Goal: Task Accomplishment & Management: Manage account settings

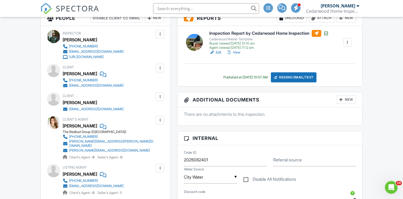
scroll to position [143, 0]
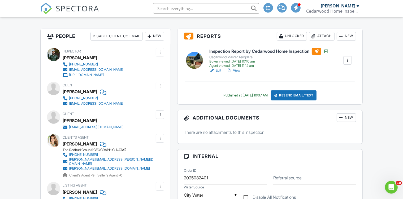
click at [163, 85] on div at bounding box center [160, 86] width 8 height 8
click at [157, 101] on li "Edit" at bounding box center [151, 102] width 20 height 13
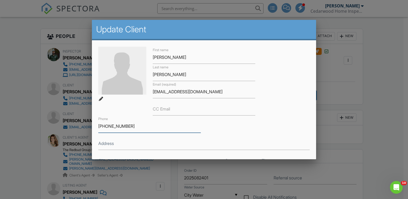
click at [106, 124] on input "207-333-1669" at bounding box center [149, 126] width 102 height 13
click at [20, 62] on div at bounding box center [204, 97] width 408 height 249
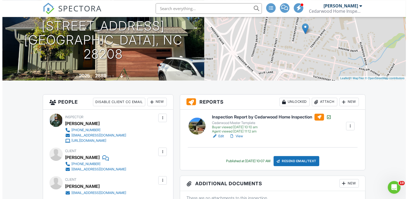
scroll to position [84, 0]
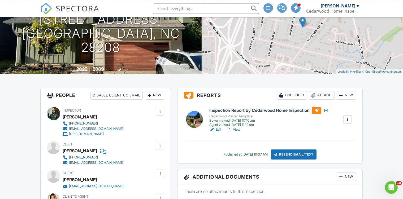
click at [322, 97] on div "Attach" at bounding box center [321, 95] width 25 height 8
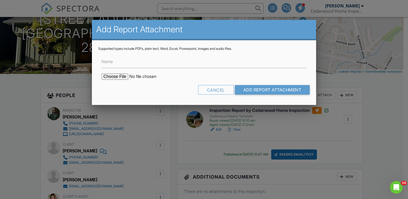
click at [110, 79] on input "file" at bounding box center [146, 76] width 90 height 6
type input "C:\fakepath\Radon Test Report.pdf"
click at [151, 64] on input "Name" at bounding box center [203, 61] width 205 height 13
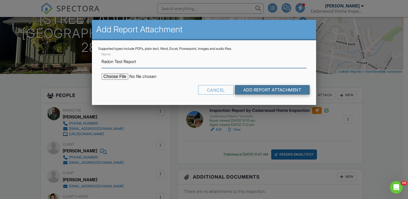
type input "Radon Test Report"
click at [260, 94] on input "Add Report Attachment" at bounding box center [272, 90] width 75 height 10
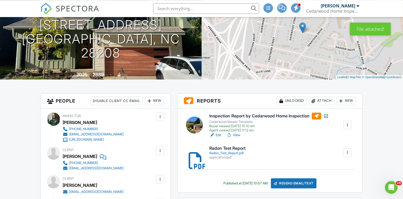
click at [234, 154] on div "Radon_Test_Report.pdf" at bounding box center [227, 153] width 36 height 4
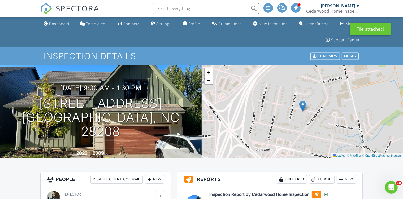
click at [60, 24] on div "Dashboard" at bounding box center [59, 23] width 20 height 5
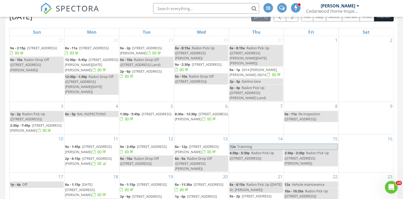
scroll to position [85, 0]
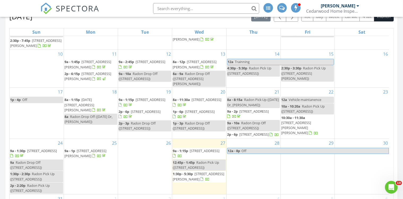
click at [247, 109] on span "640 Loch Lomond Cir, Concord 28025" at bounding box center [254, 111] width 30 height 5
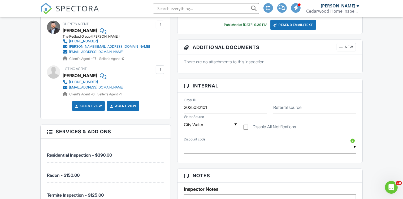
scroll to position [263, 0]
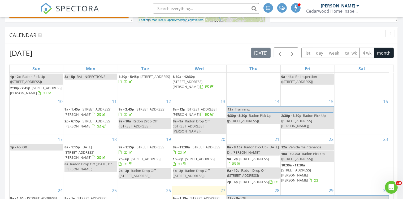
scroll to position [79, 0]
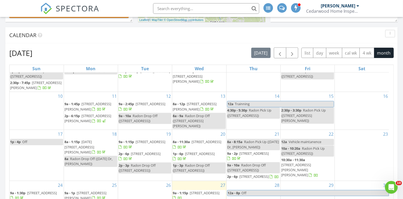
click at [188, 151] on span "[STREET_ADDRESS]" at bounding box center [200, 153] width 30 height 5
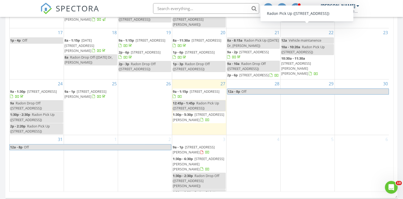
scroll to position [312, 0]
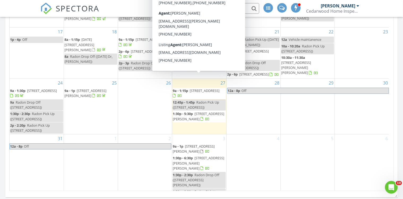
click at [197, 88] on span "[STREET_ADDRESS]" at bounding box center [205, 90] width 30 height 5
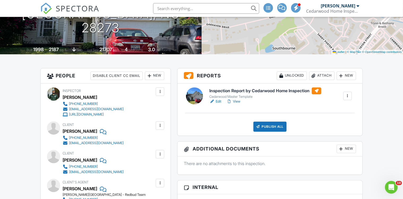
scroll to position [103, 0]
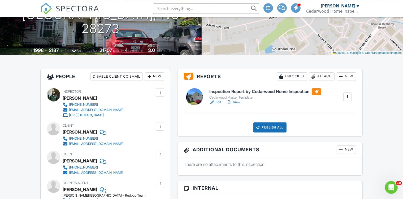
click at [238, 103] on link "View" at bounding box center [234, 102] width 14 height 5
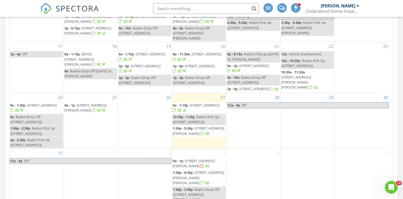
scroll to position [299, 0]
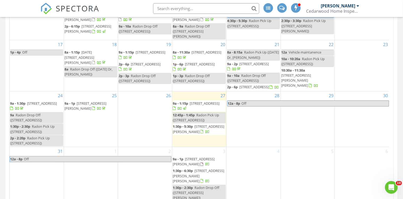
click at [197, 124] on span "2301 Gleneagles Dr 13, Monroe 28110" at bounding box center [198, 129] width 51 height 10
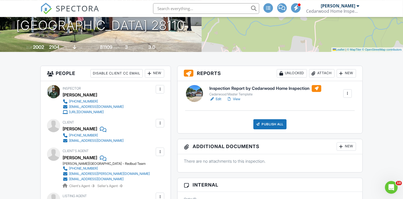
scroll to position [106, 0]
click at [238, 99] on link "View" at bounding box center [234, 99] width 14 height 5
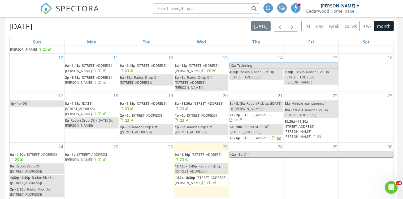
scroll to position [92, 0]
